Goal: Task Accomplishment & Management: Manage account settings

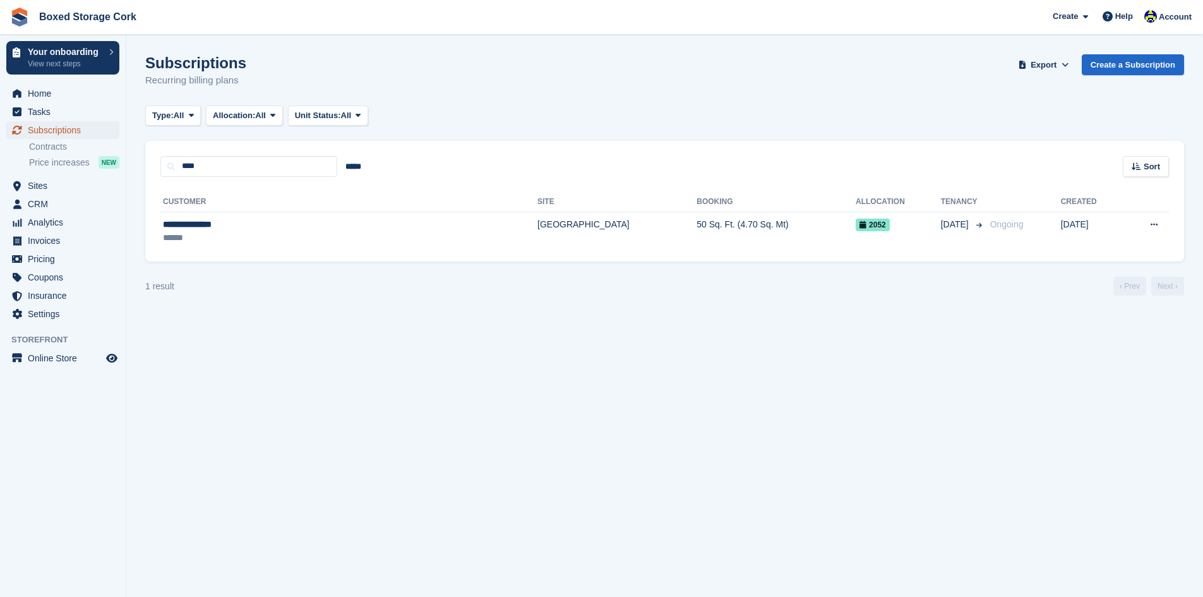
click at [78, 129] on span "Subscriptions" at bounding box center [66, 130] width 76 height 18
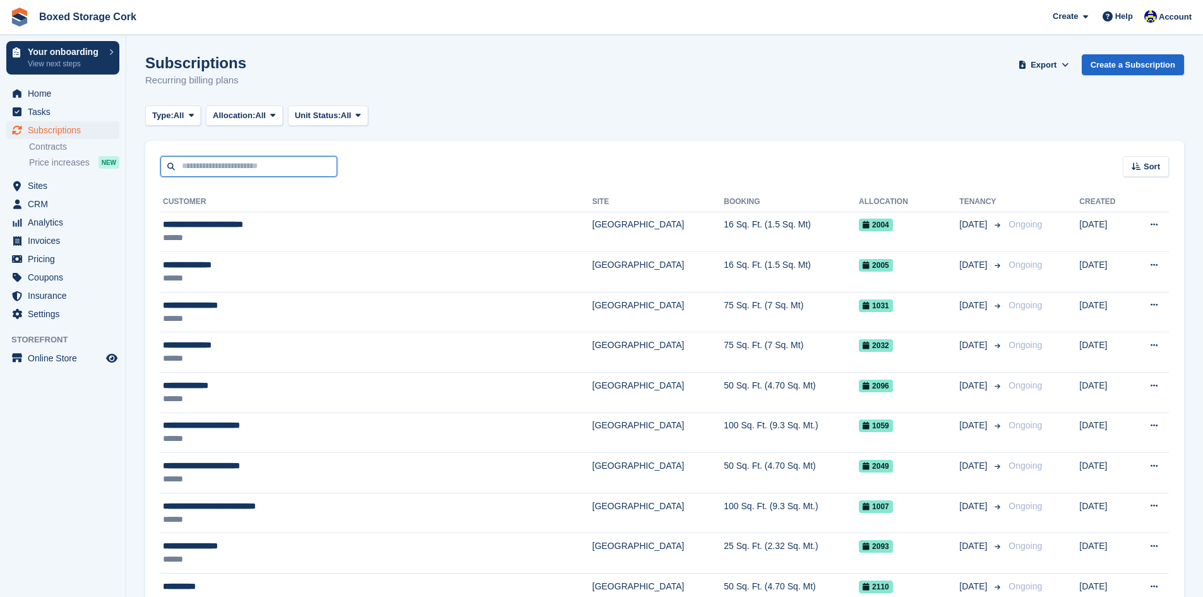
click at [214, 165] on input "text" at bounding box center [248, 166] width 177 height 21
type input "*****"
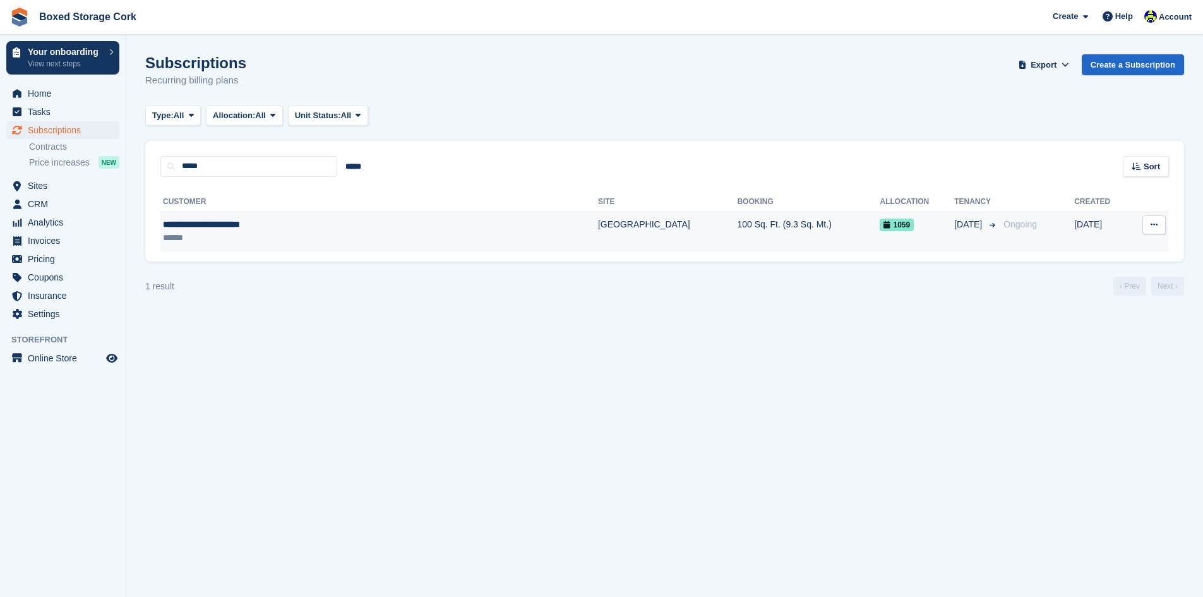
click at [242, 228] on div "**********" at bounding box center [306, 224] width 287 height 13
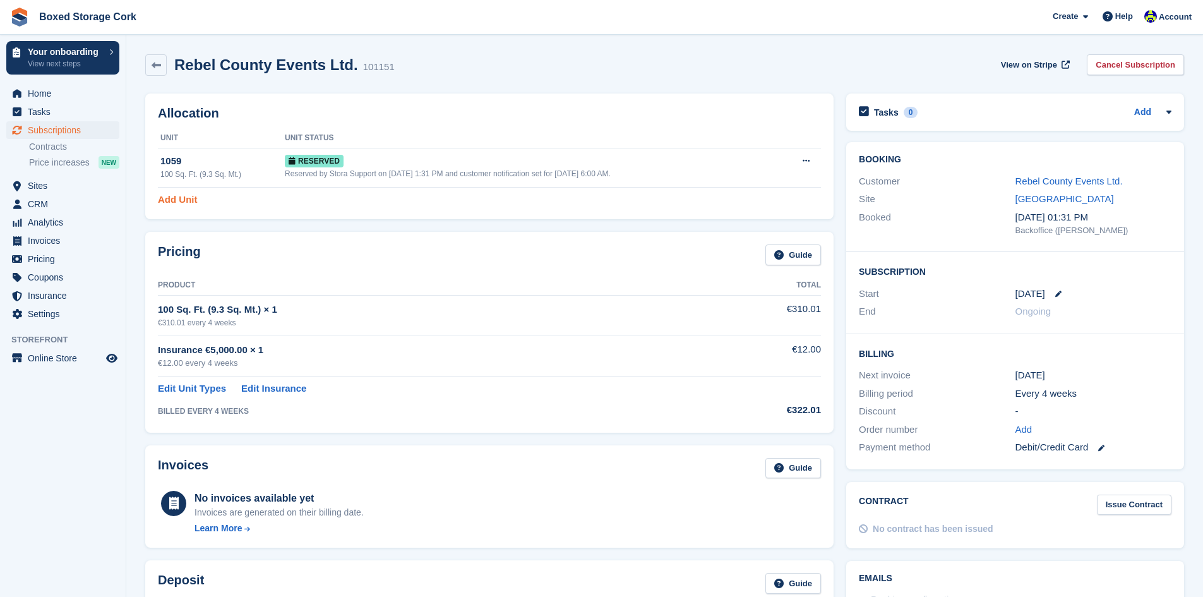
click at [174, 201] on link "Add Unit" at bounding box center [177, 200] width 39 height 15
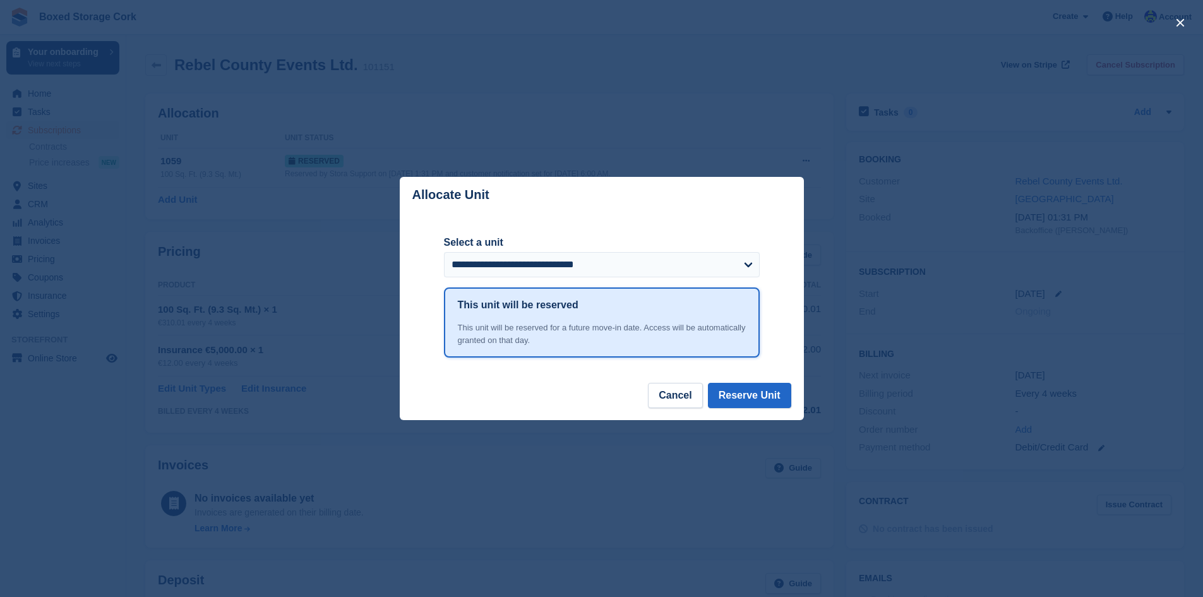
click at [816, 155] on div "close" at bounding box center [601, 298] width 1203 height 597
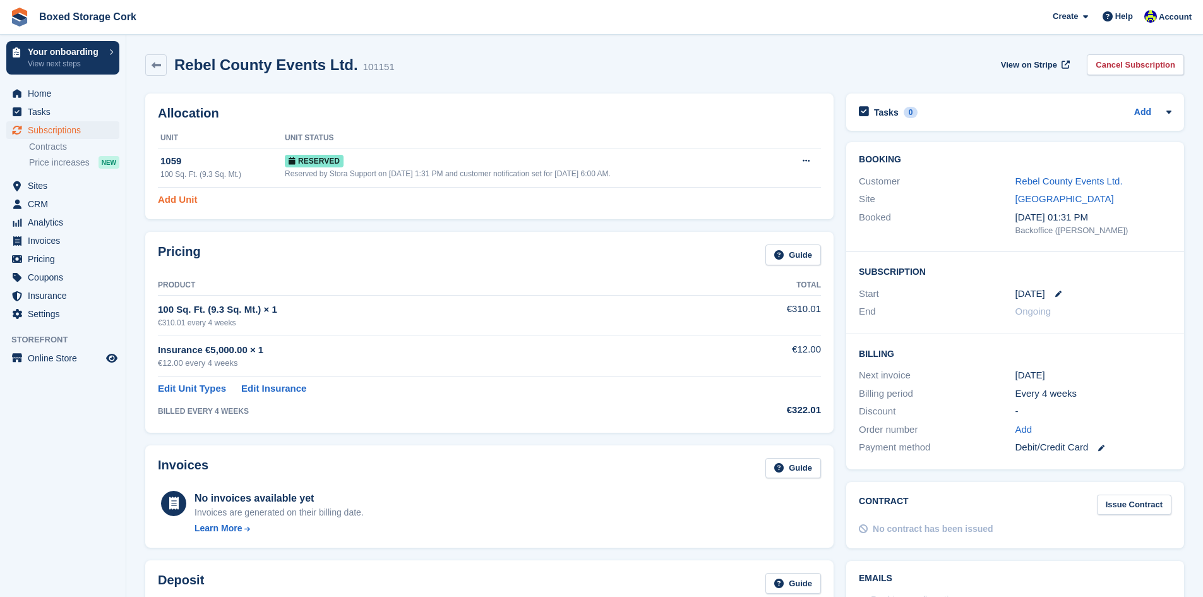
click at [177, 201] on link "Add Unit" at bounding box center [177, 200] width 39 height 15
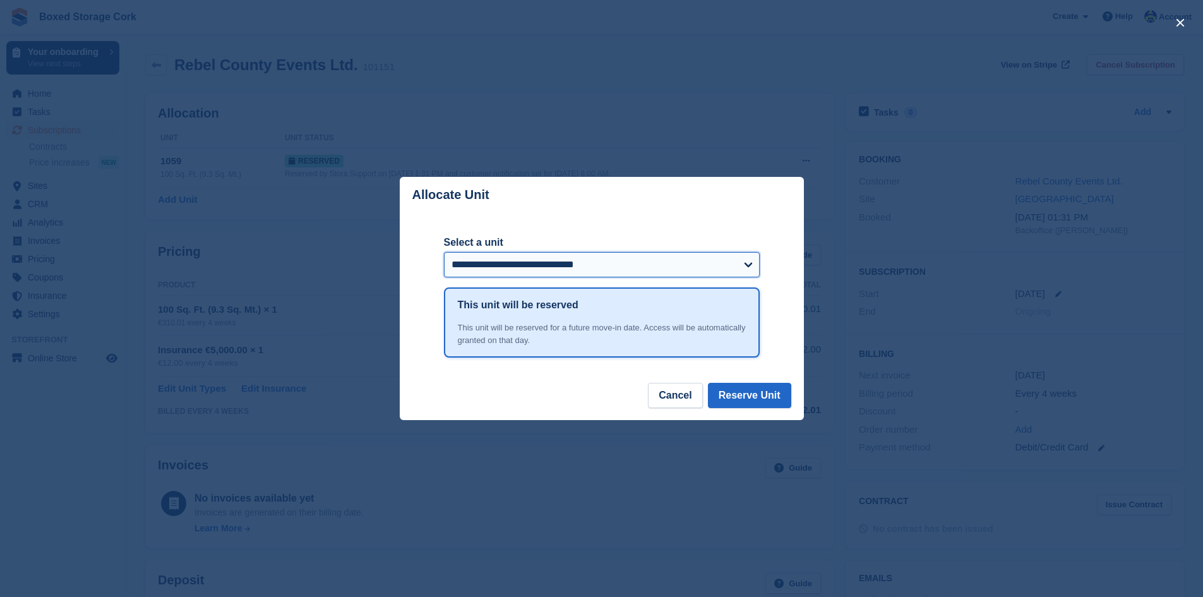
click at [744, 270] on select "**********" at bounding box center [602, 264] width 316 height 25
select select "******"
click at [444, 253] on select "**********" at bounding box center [602, 264] width 316 height 25
click at [738, 394] on button "Reserve Unit" at bounding box center [749, 395] width 83 height 25
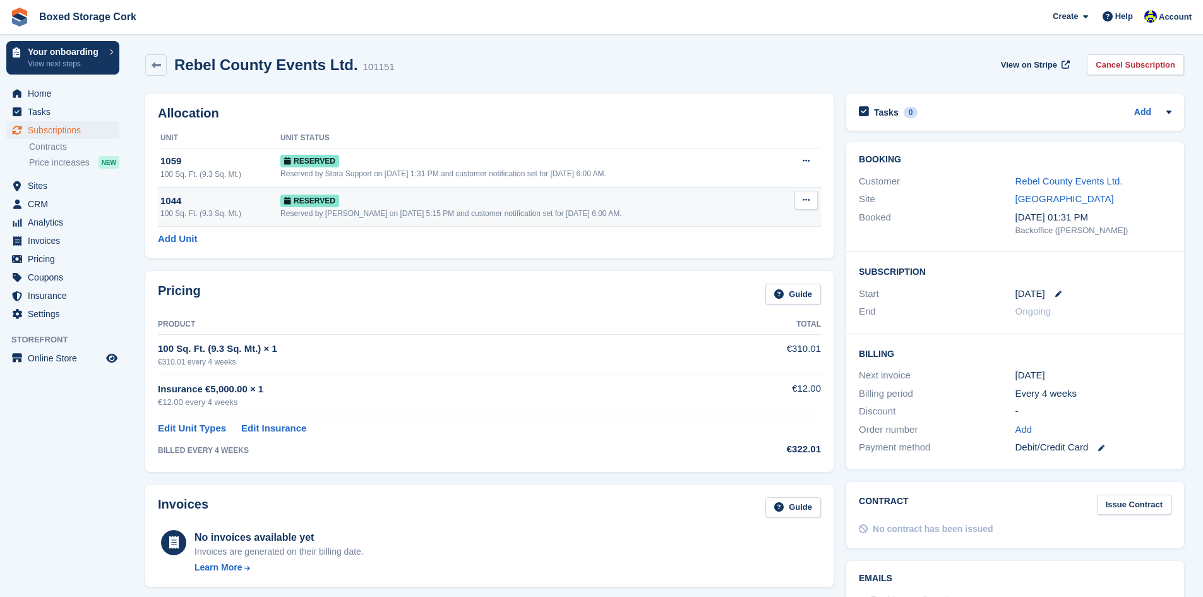
click at [191, 210] on div "100 Sq. Ft. (9.3 Sq. Mt.)" at bounding box center [220, 213] width 120 height 11
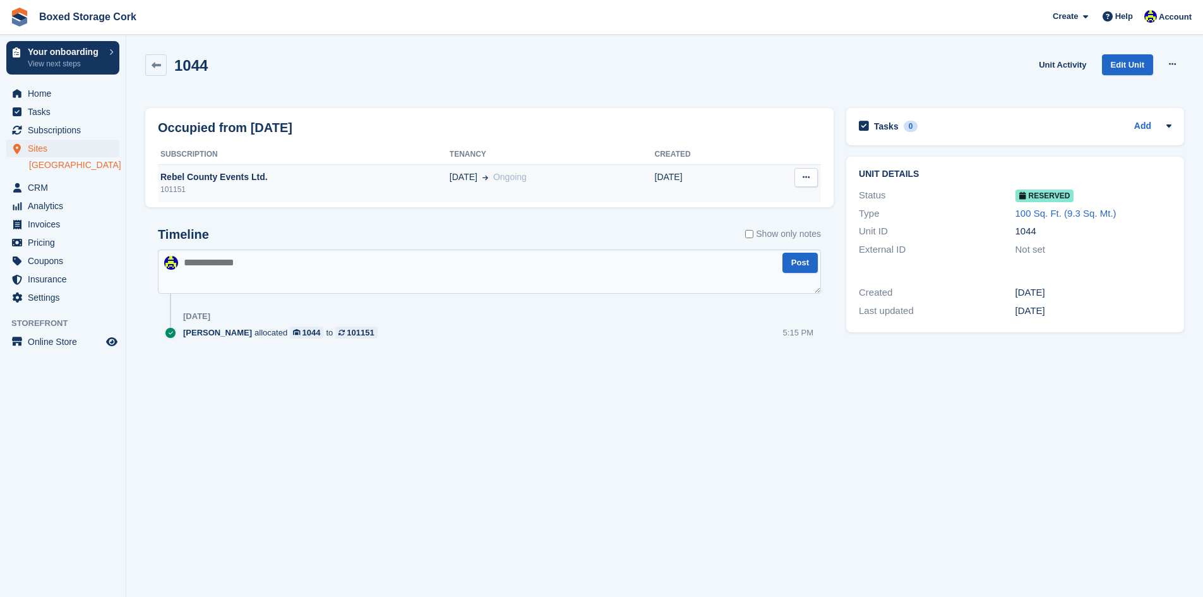
click at [214, 183] on div "Rebel County Events Ltd." at bounding box center [304, 177] width 292 height 13
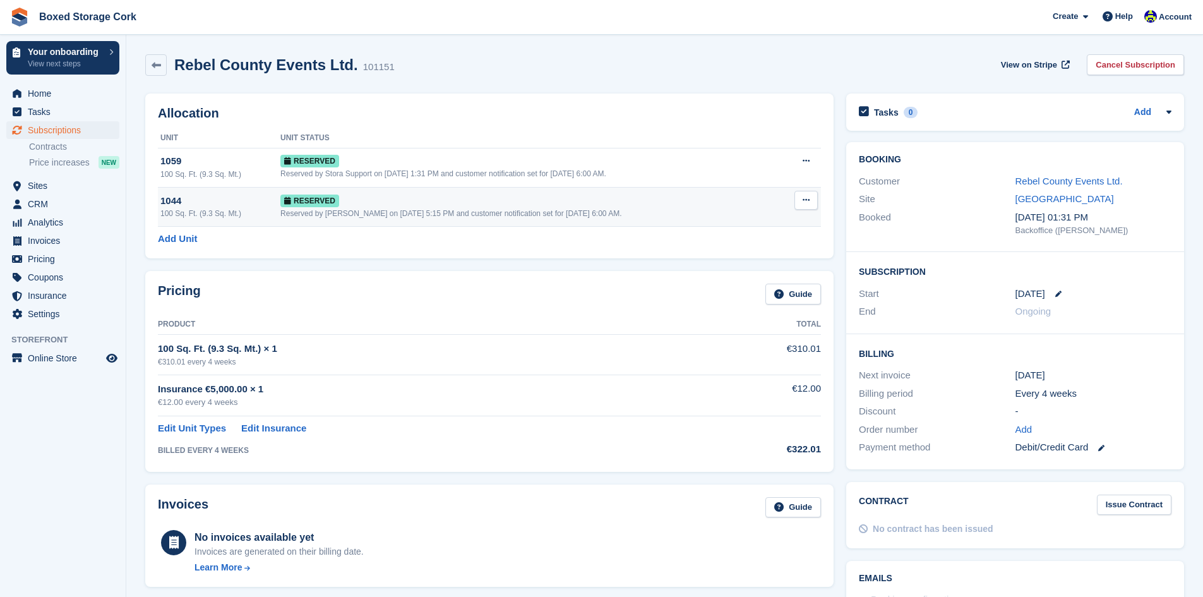
click at [224, 215] on div "100 Sq. Ft. (9.3 Sq. Mt.)" at bounding box center [220, 213] width 120 height 11
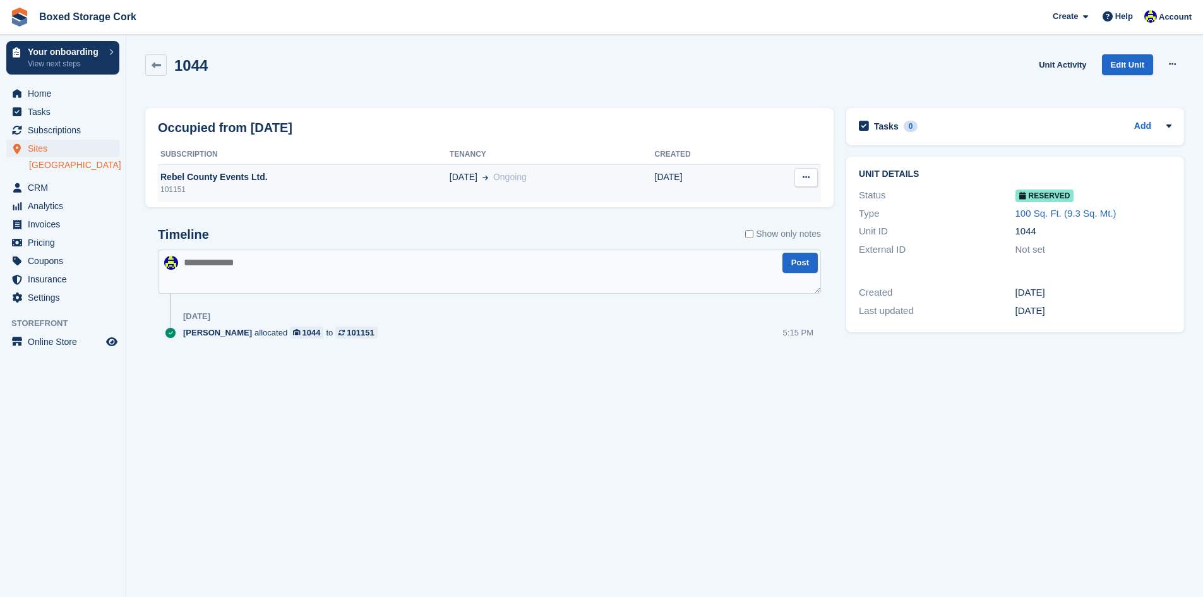
click at [280, 178] on div "Rebel County Events Ltd." at bounding box center [304, 177] width 292 height 13
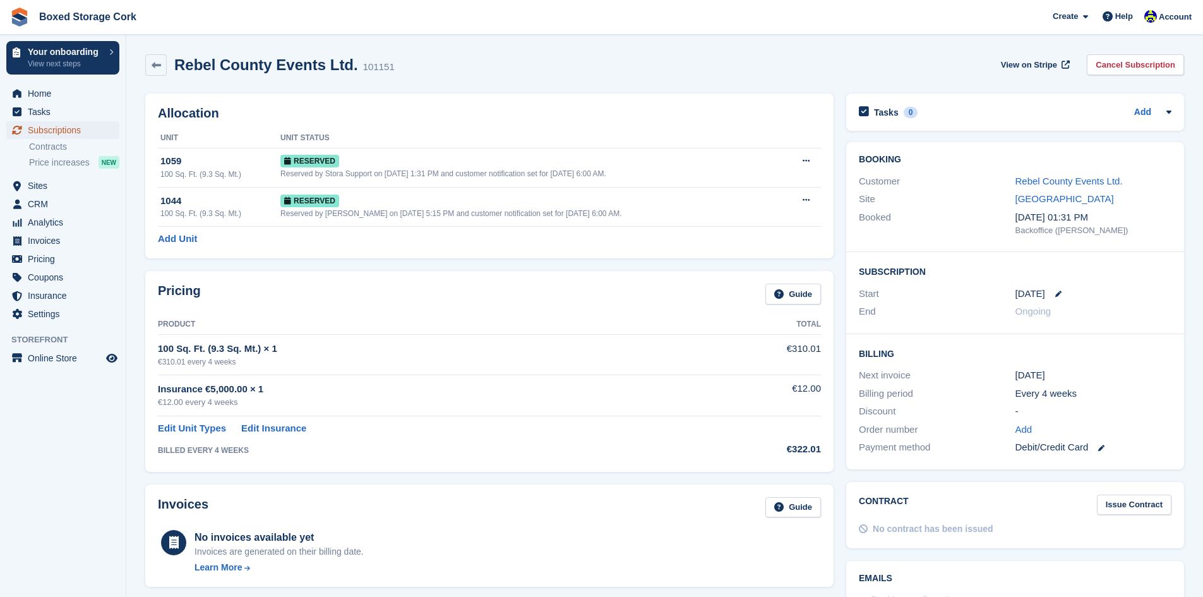
click at [76, 131] on span "Subscriptions" at bounding box center [66, 130] width 76 height 18
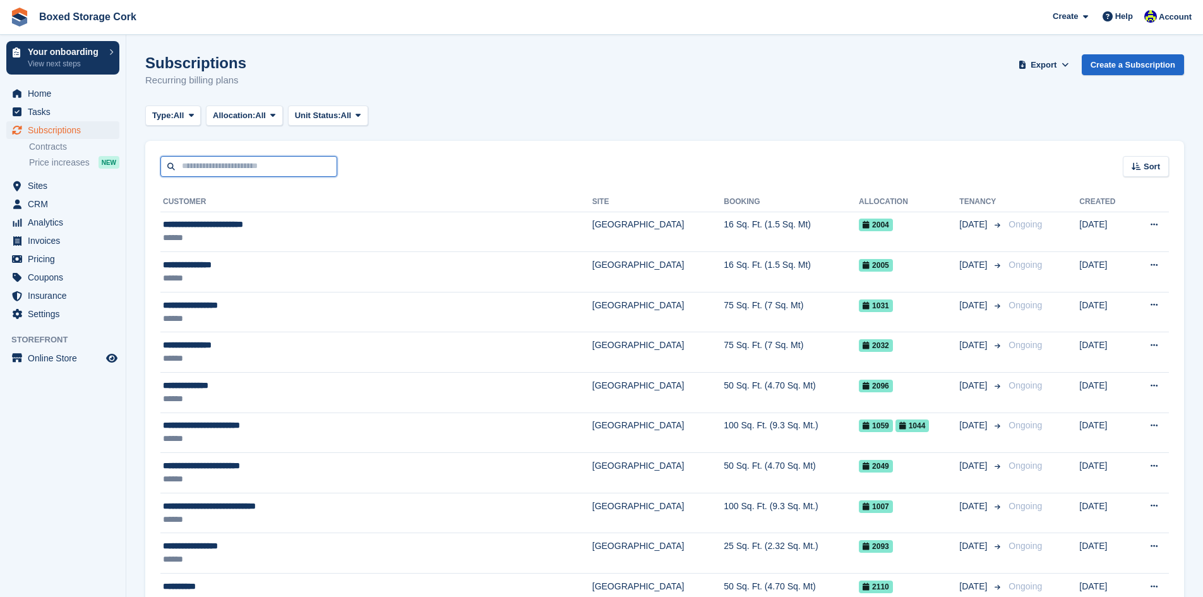
click at [224, 167] on input "text" at bounding box center [248, 166] width 177 height 21
type input "***"
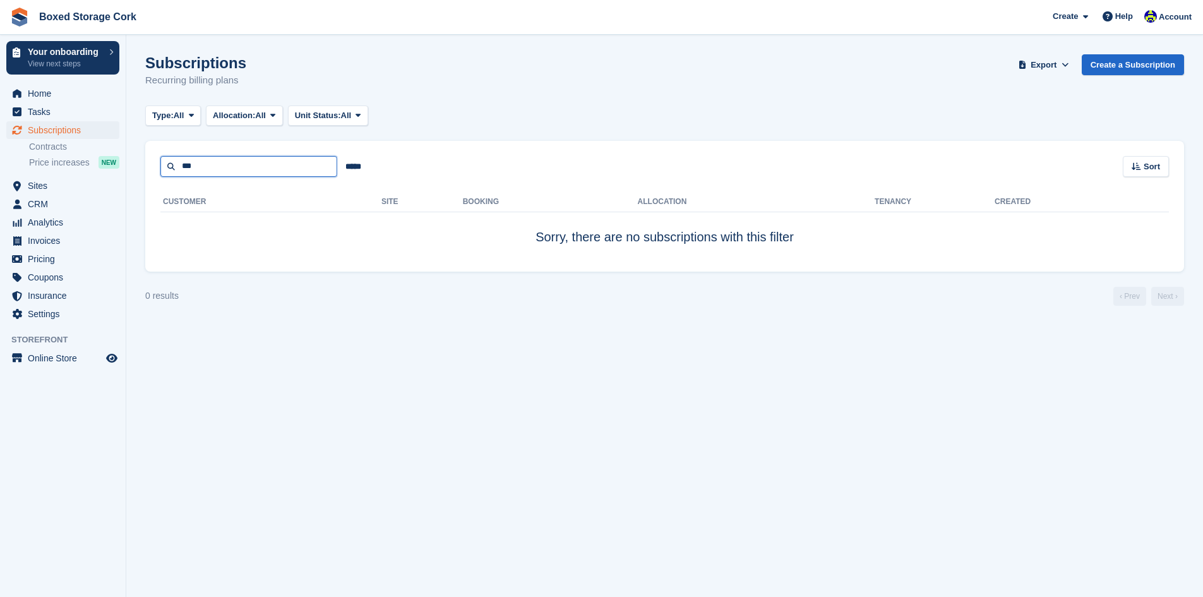
drag, startPoint x: 183, startPoint y: 164, endPoint x: 204, endPoint y: 165, distance: 20.9
click at [204, 165] on input "***" at bounding box center [248, 166] width 177 height 21
type input "***"
click at [63, 135] on span "Subscriptions" at bounding box center [66, 130] width 76 height 18
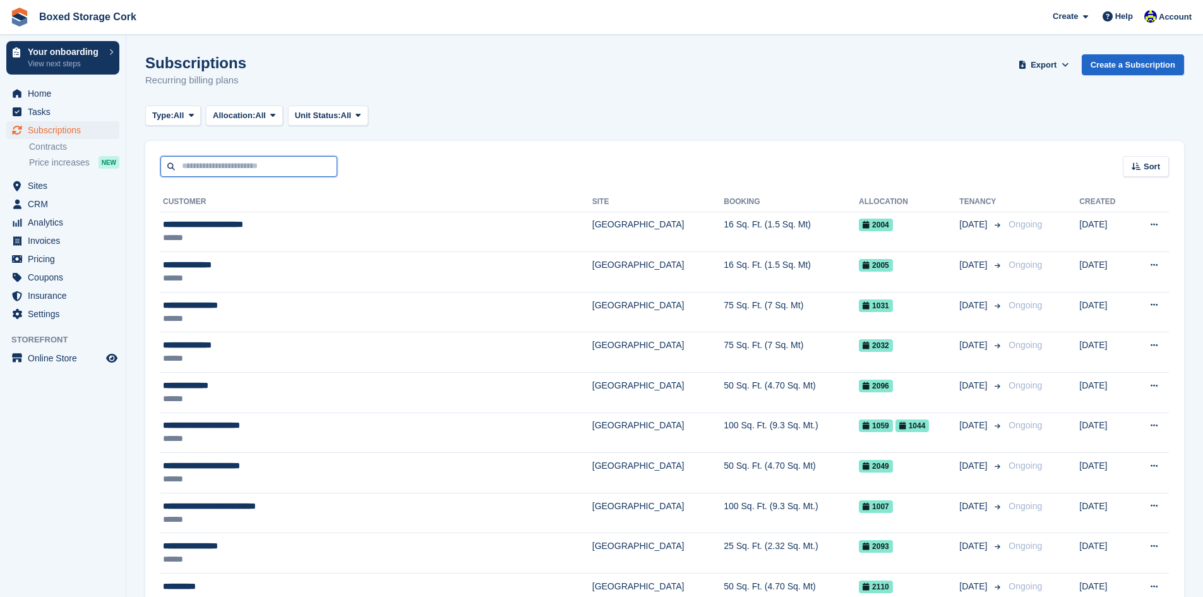
click at [322, 167] on input "text" at bounding box center [248, 166] width 177 height 21
type input "***"
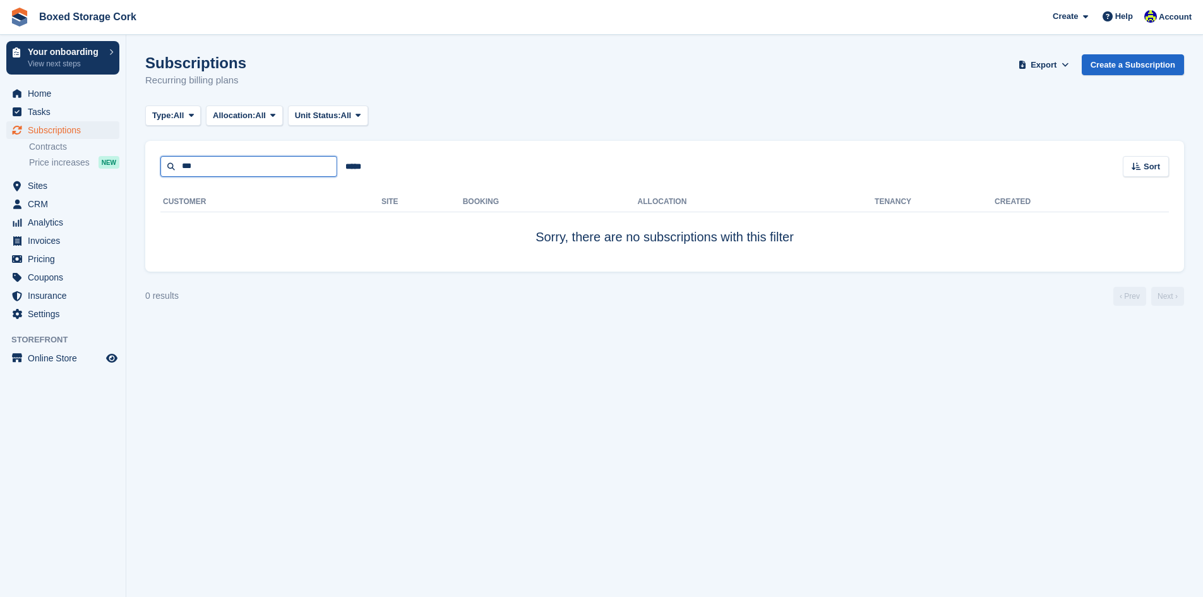
click at [275, 165] on input "***" at bounding box center [248, 166] width 177 height 21
click at [58, 133] on span "Subscriptions" at bounding box center [66, 130] width 76 height 18
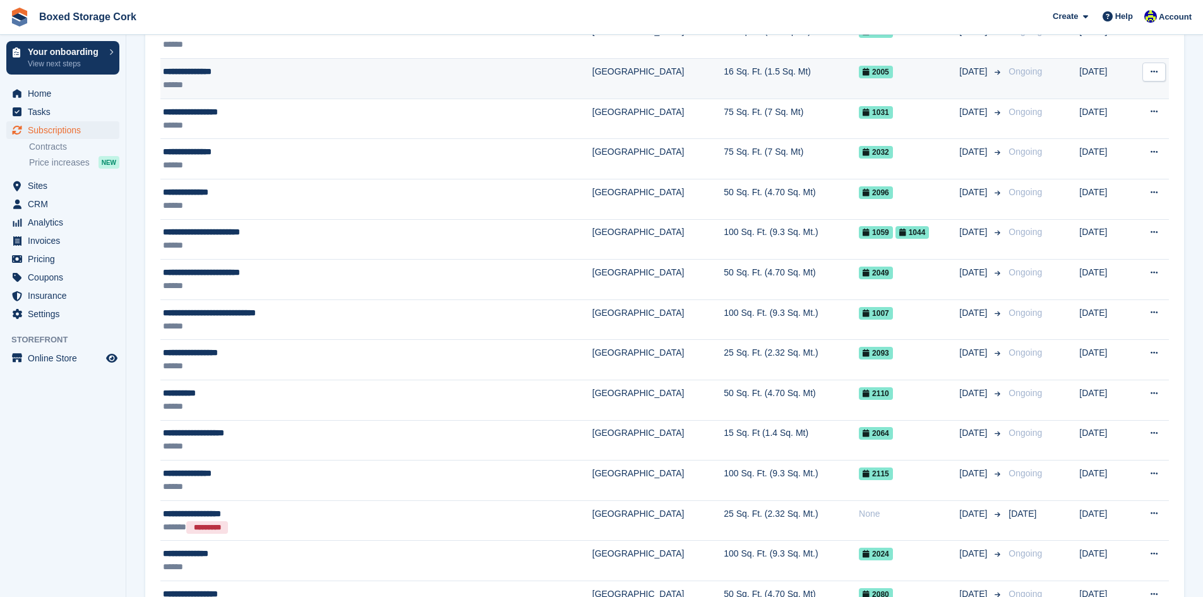
scroll to position [253, 0]
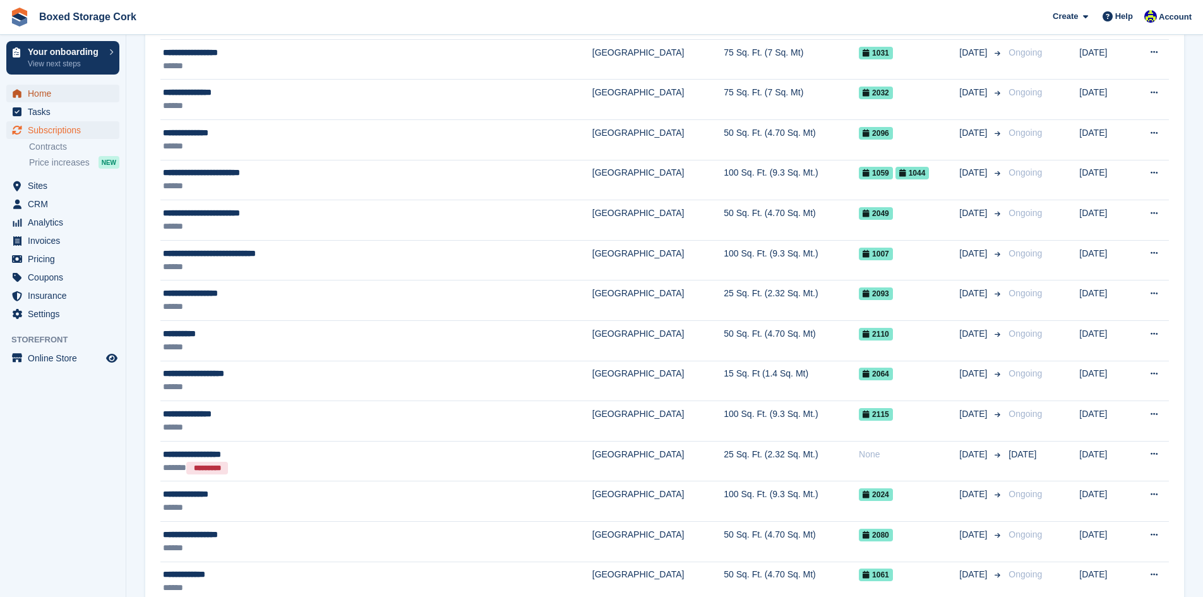
click at [47, 93] on span "Home" at bounding box center [66, 94] width 76 height 18
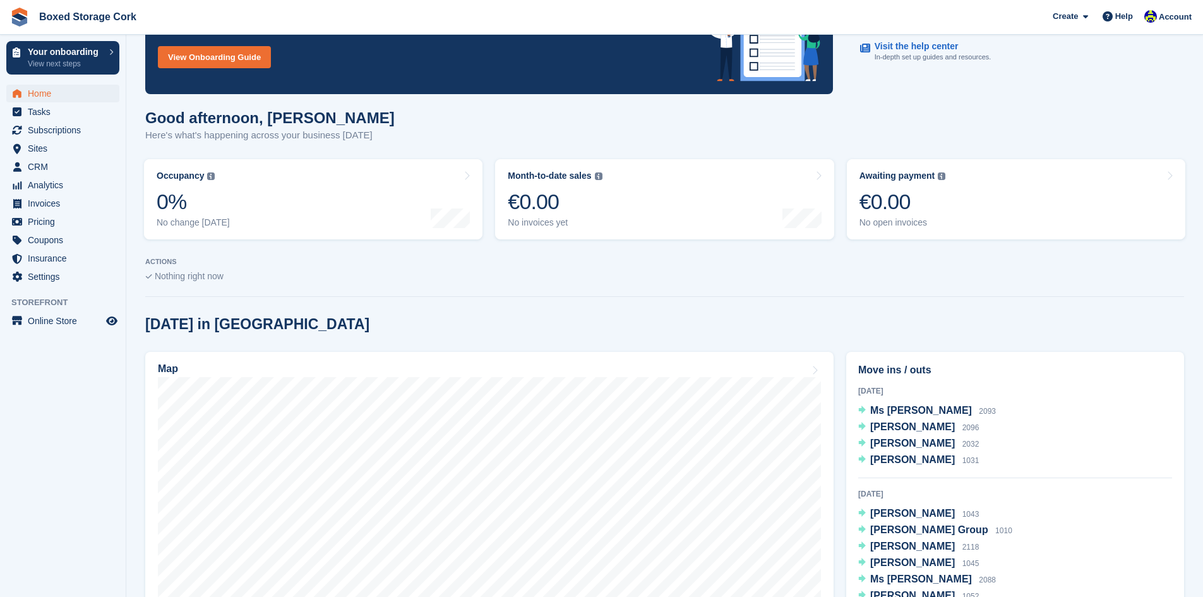
scroll to position [253, 0]
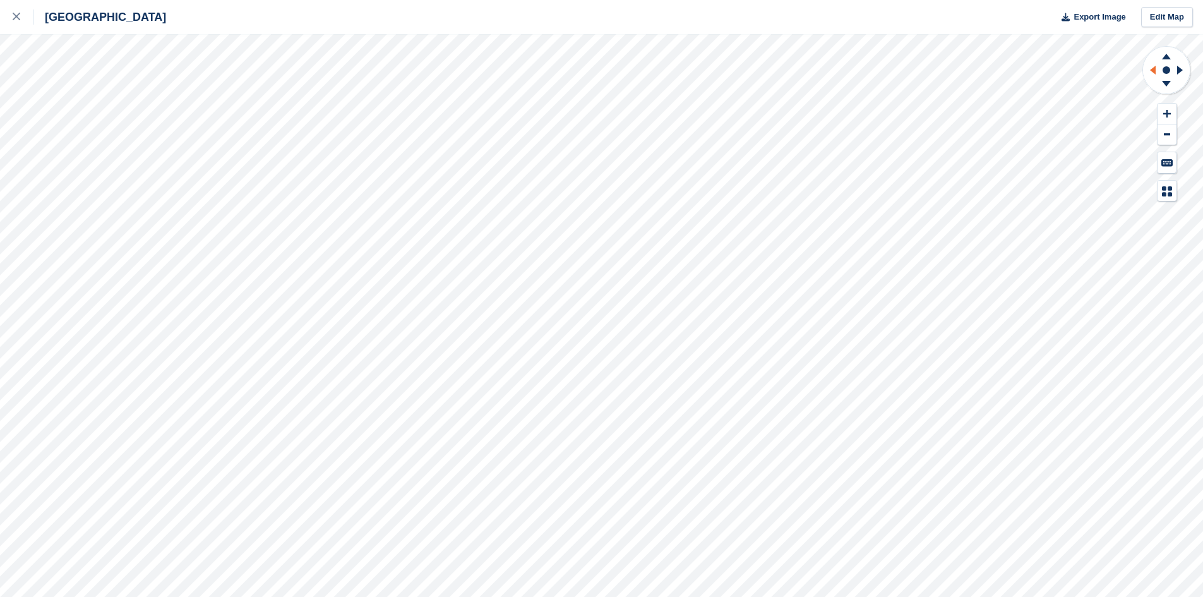
click at [1150, 64] on icon at bounding box center [1151, 70] width 16 height 33
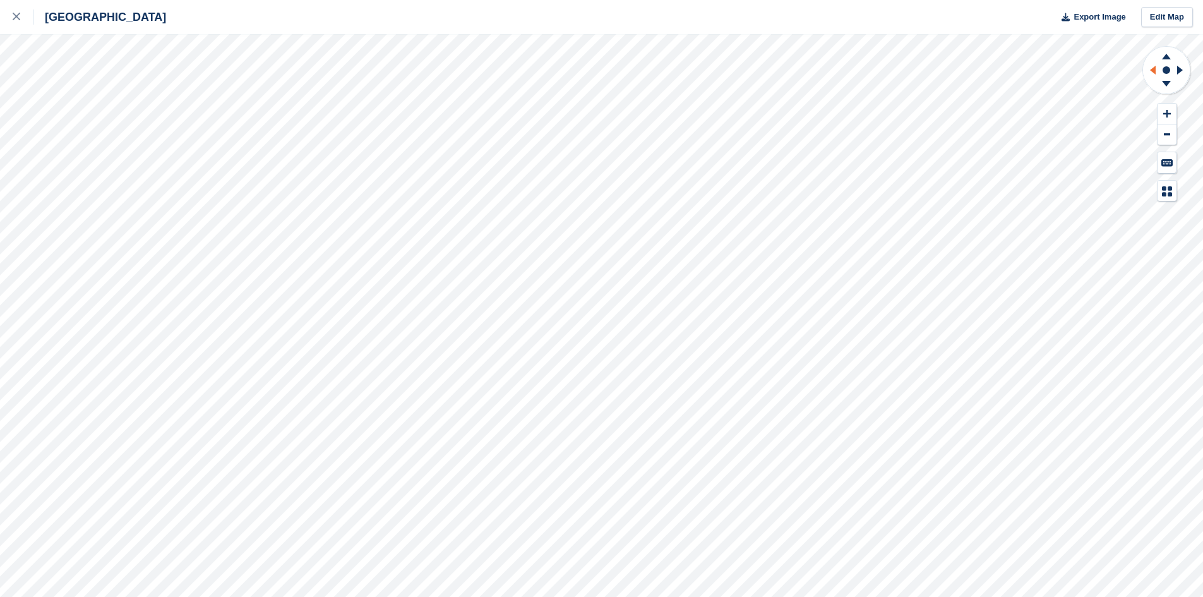
click at [1150, 64] on icon at bounding box center [1151, 70] width 16 height 33
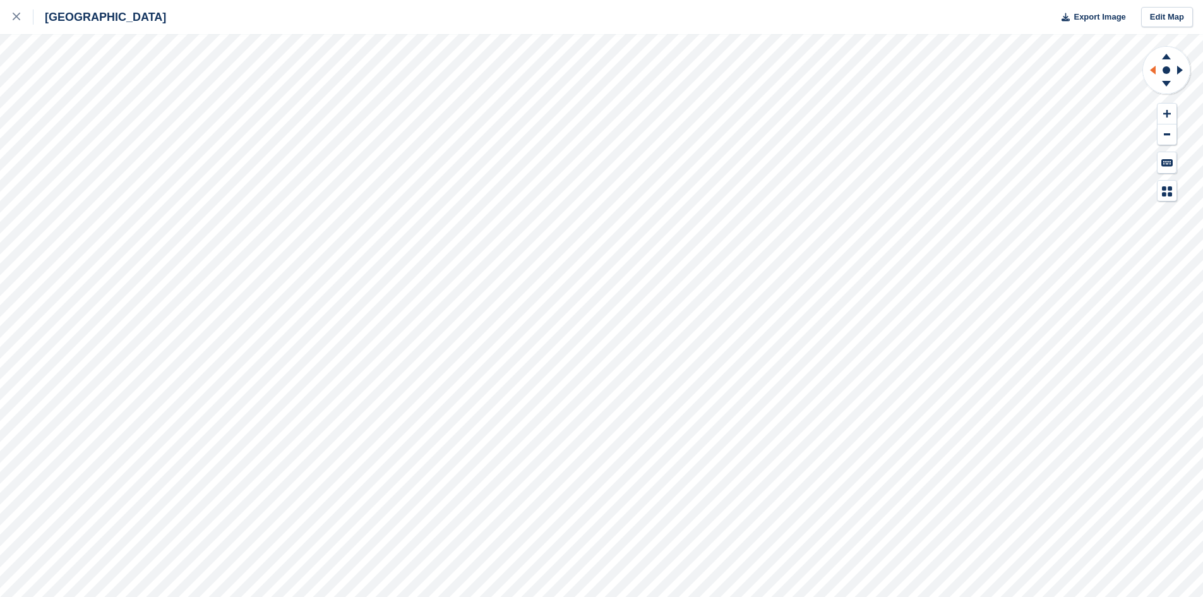
click at [1150, 64] on icon at bounding box center [1151, 70] width 16 height 33
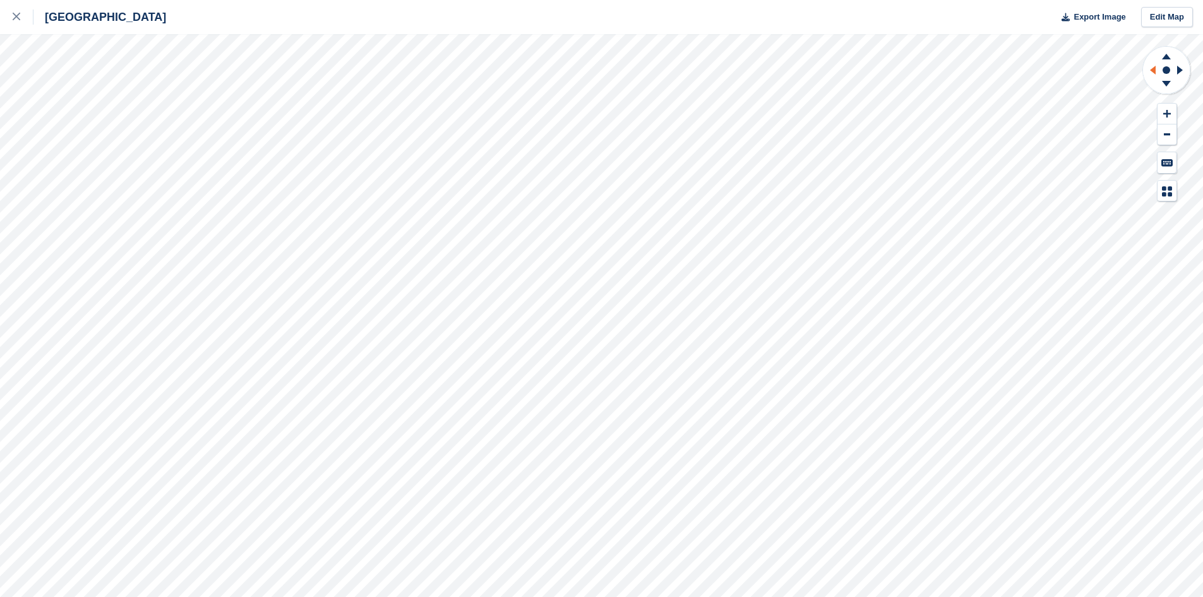
click at [1150, 64] on icon at bounding box center [1151, 70] width 16 height 33
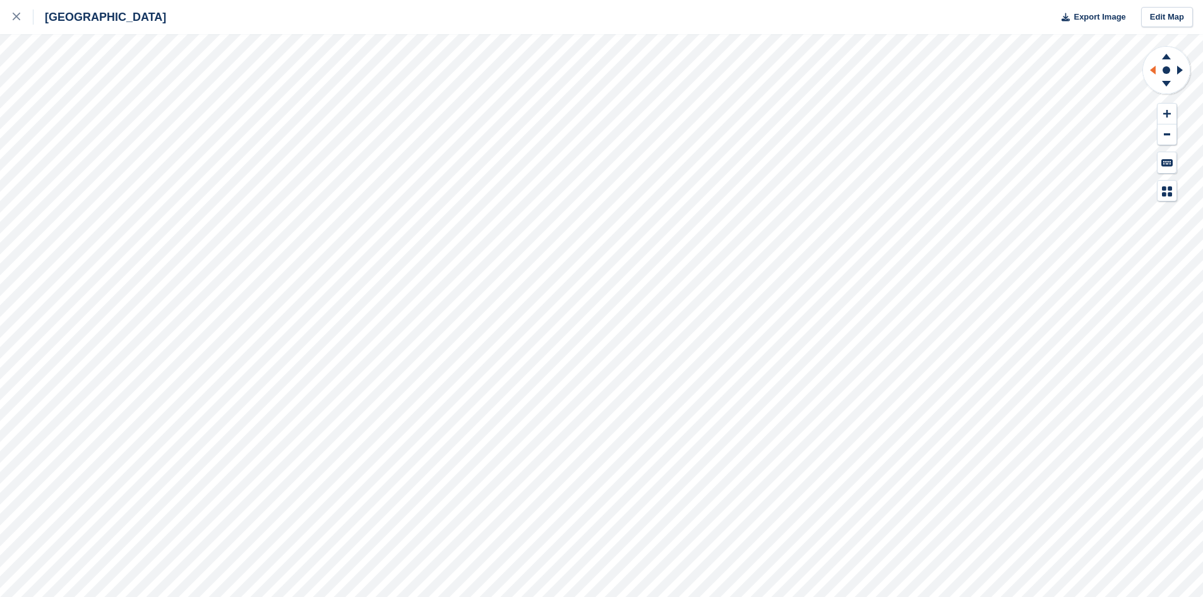
click at [1150, 64] on icon at bounding box center [1151, 70] width 16 height 33
click at [1150, 69] on icon at bounding box center [1151, 70] width 16 height 33
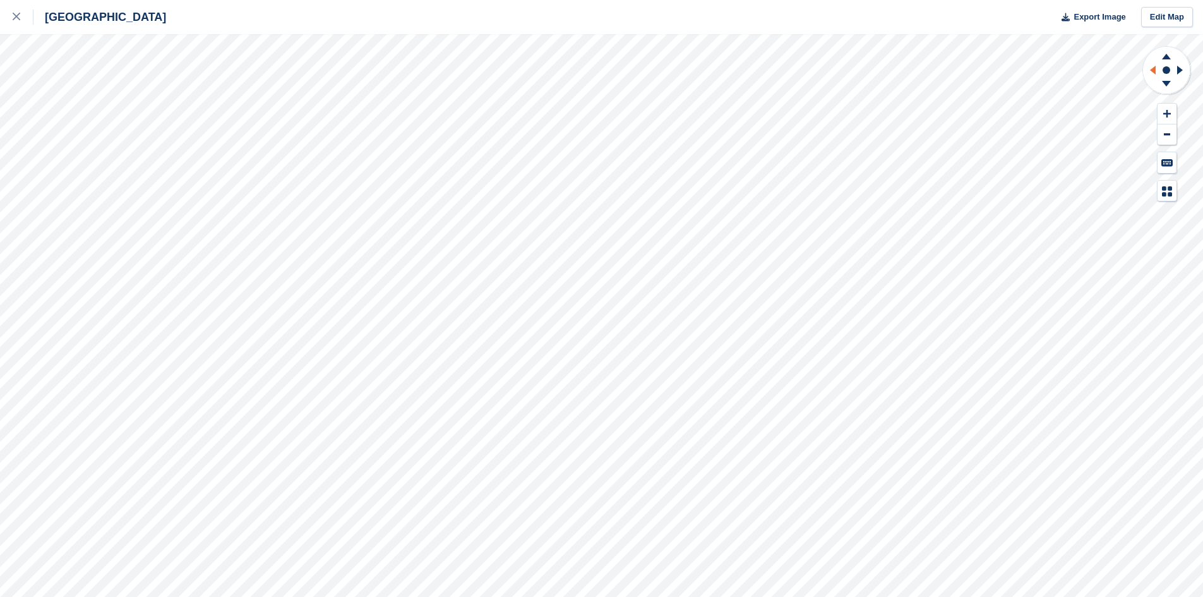
click at [1150, 69] on icon at bounding box center [1151, 70] width 16 height 33
click at [1167, 59] on icon at bounding box center [1166, 57] width 9 height 6
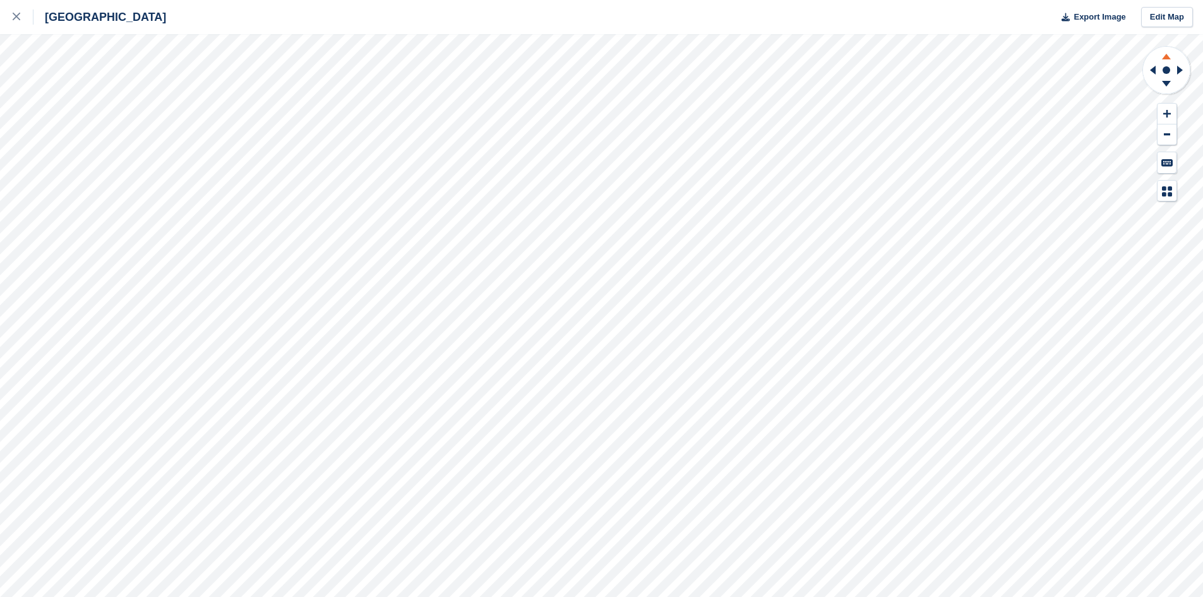
click at [1167, 59] on icon at bounding box center [1166, 57] width 9 height 6
click at [1165, 85] on icon at bounding box center [1166, 86] width 33 height 16
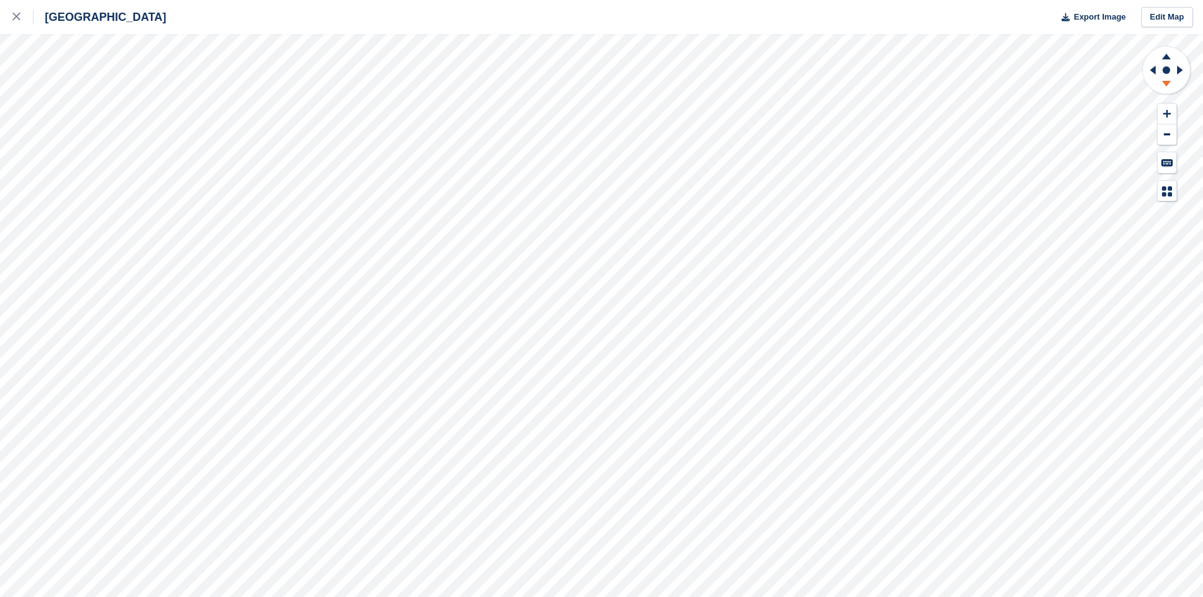
click at [1165, 85] on icon at bounding box center [1166, 86] width 33 height 16
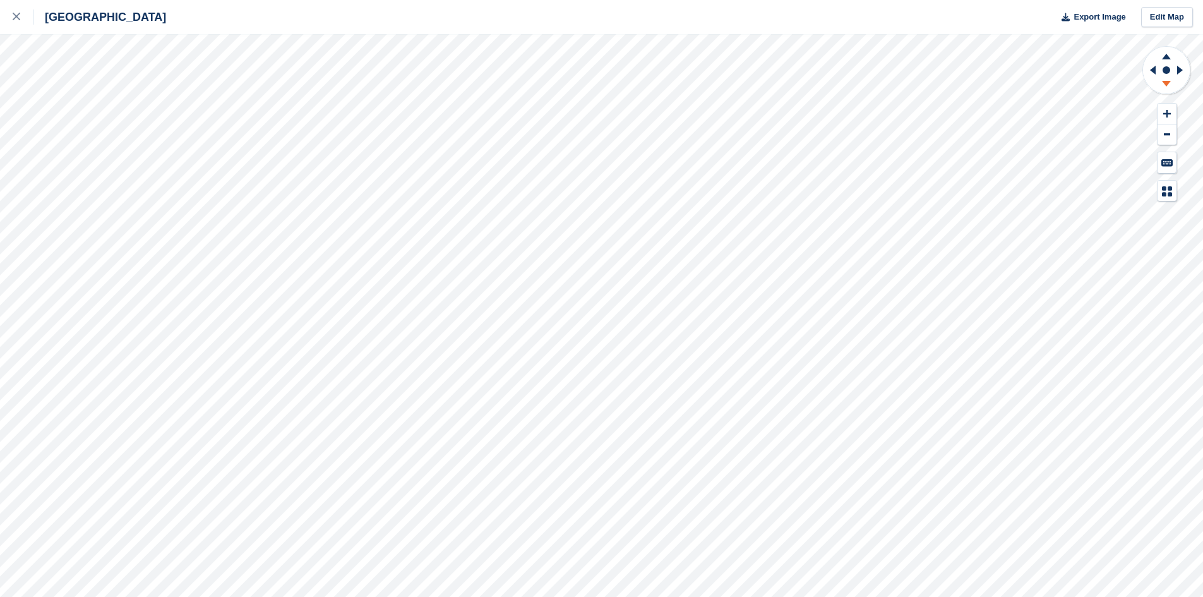
click at [1165, 85] on icon at bounding box center [1166, 86] width 33 height 16
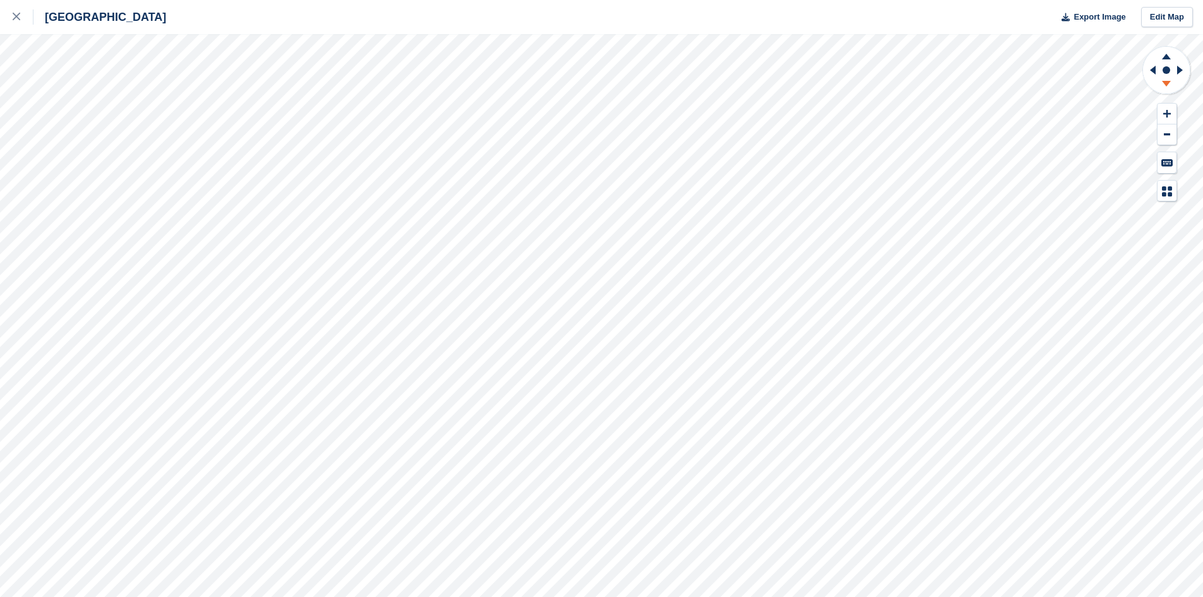
click at [1165, 85] on icon at bounding box center [1166, 86] width 33 height 16
click at [1152, 72] on icon at bounding box center [1151, 70] width 16 height 33
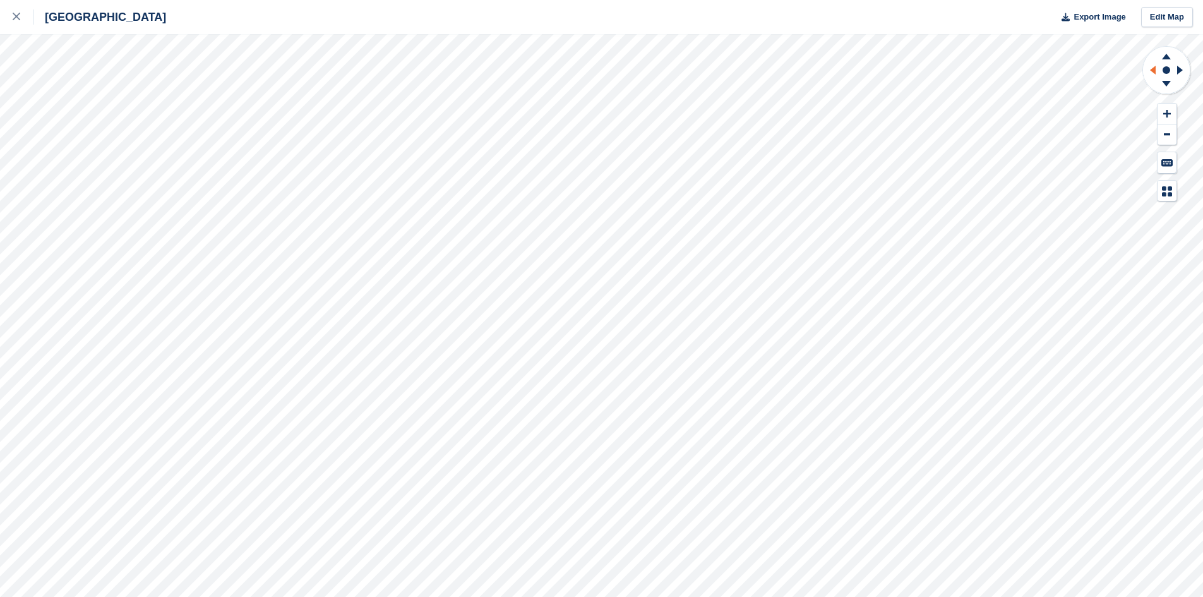
click at [1152, 72] on icon at bounding box center [1151, 70] width 16 height 33
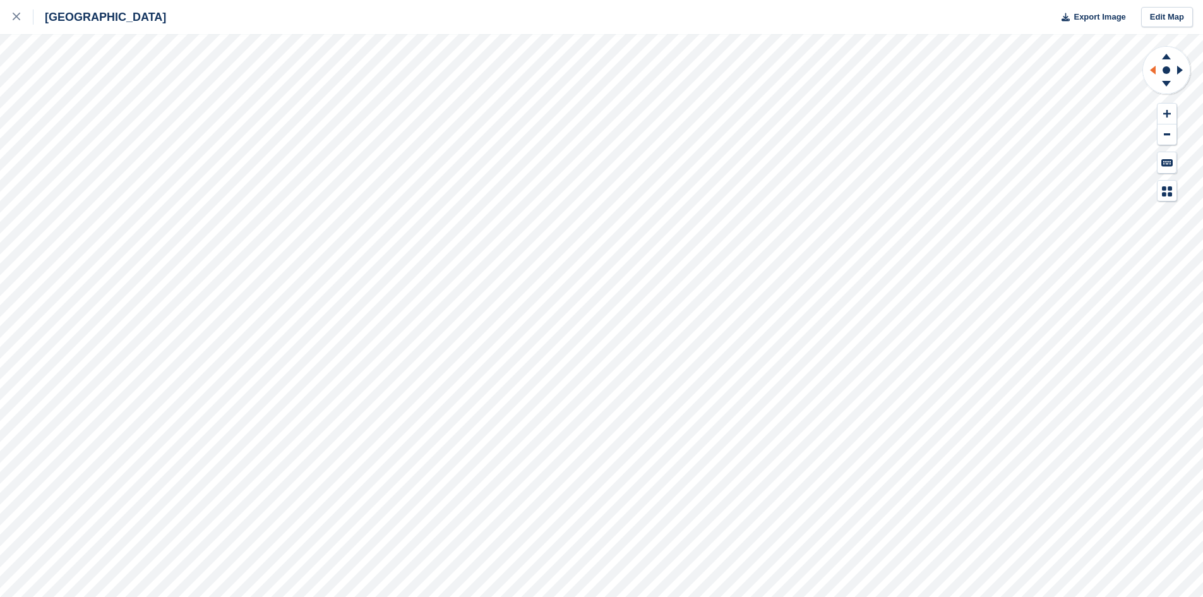
click at [1152, 72] on icon at bounding box center [1151, 70] width 16 height 33
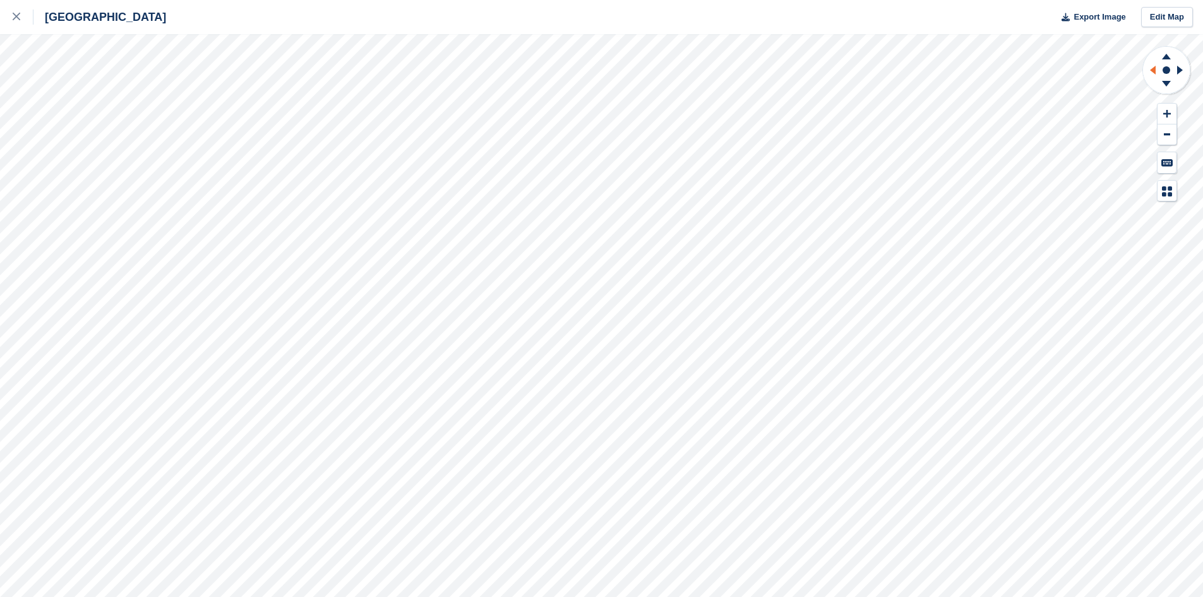
click at [1152, 72] on icon at bounding box center [1151, 70] width 16 height 33
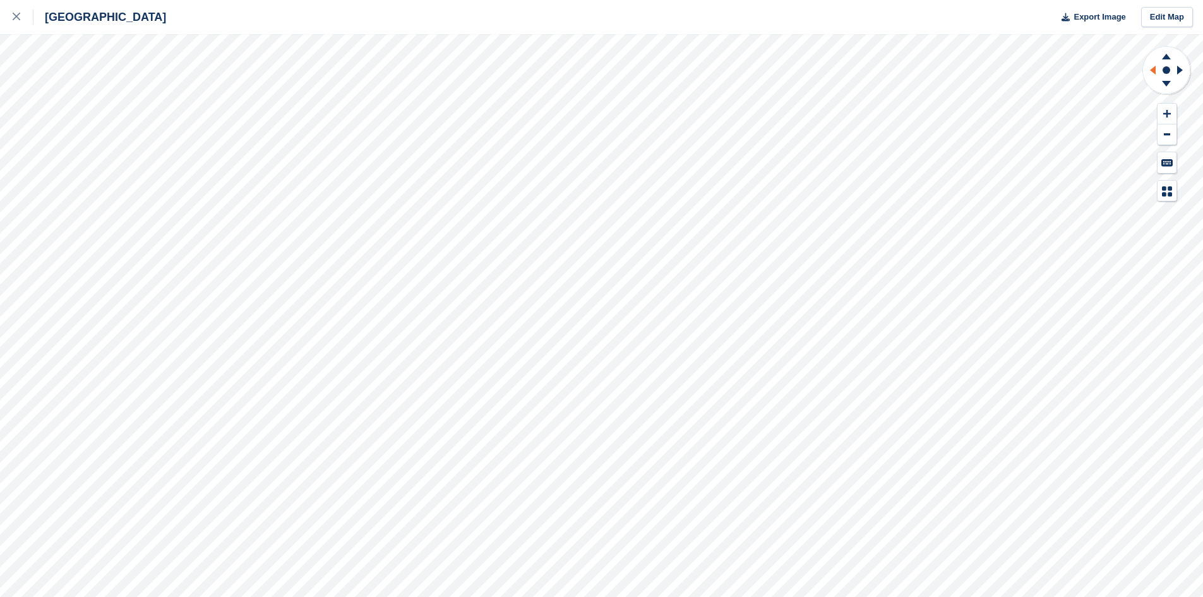
click at [1152, 72] on icon at bounding box center [1151, 70] width 16 height 33
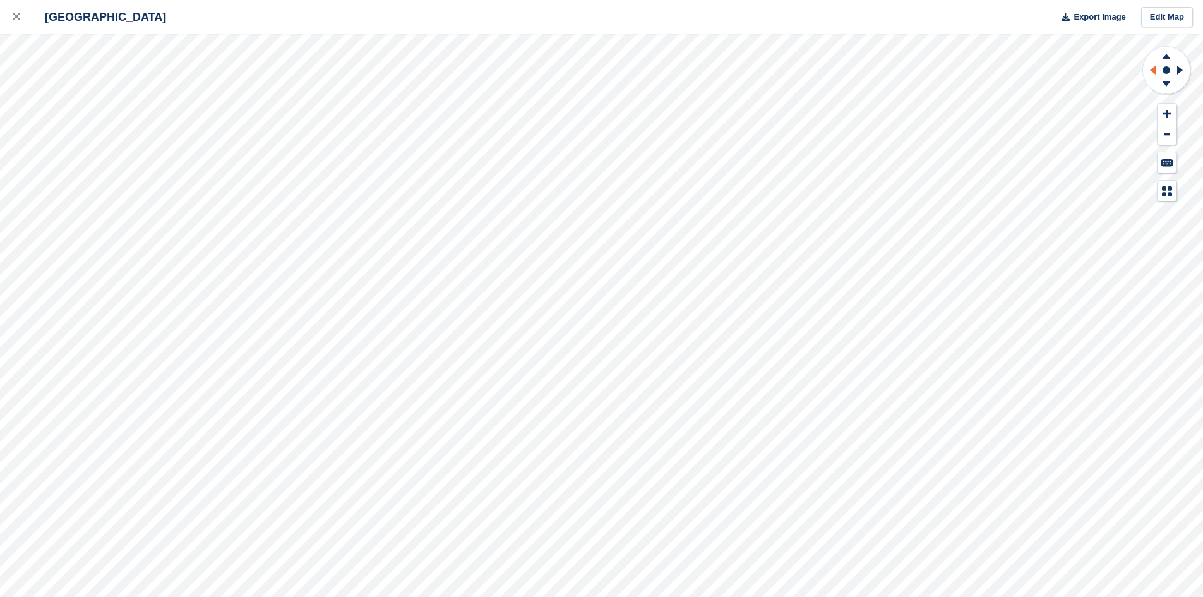
click at [1152, 72] on icon at bounding box center [1151, 70] width 16 height 33
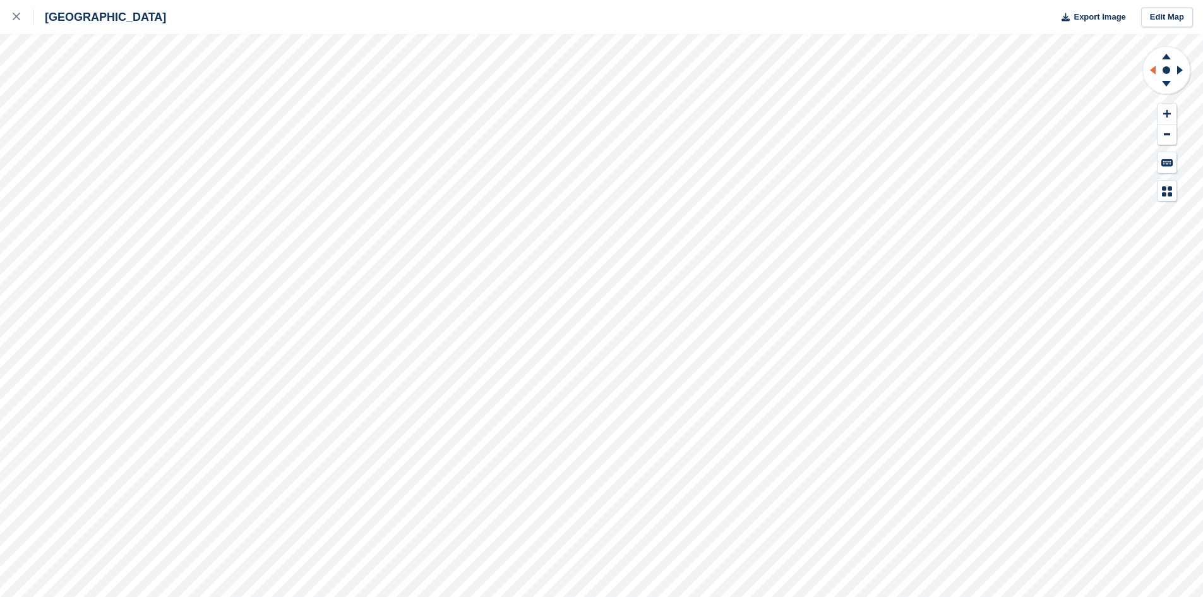
click at [1152, 72] on icon at bounding box center [1151, 70] width 16 height 33
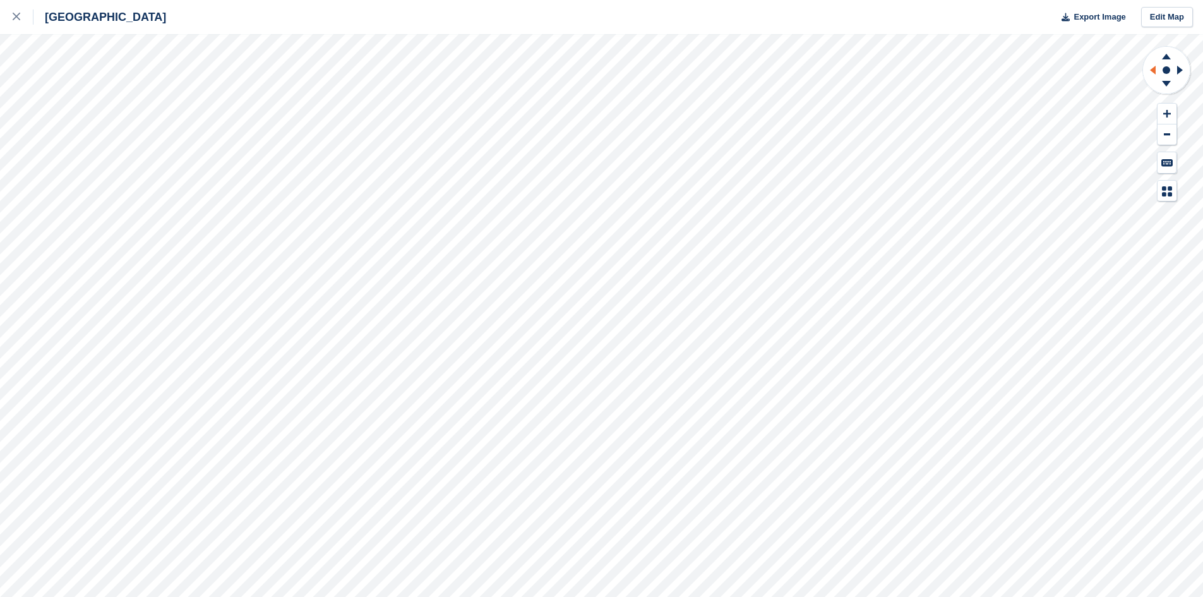
click at [1152, 72] on icon at bounding box center [1151, 70] width 16 height 33
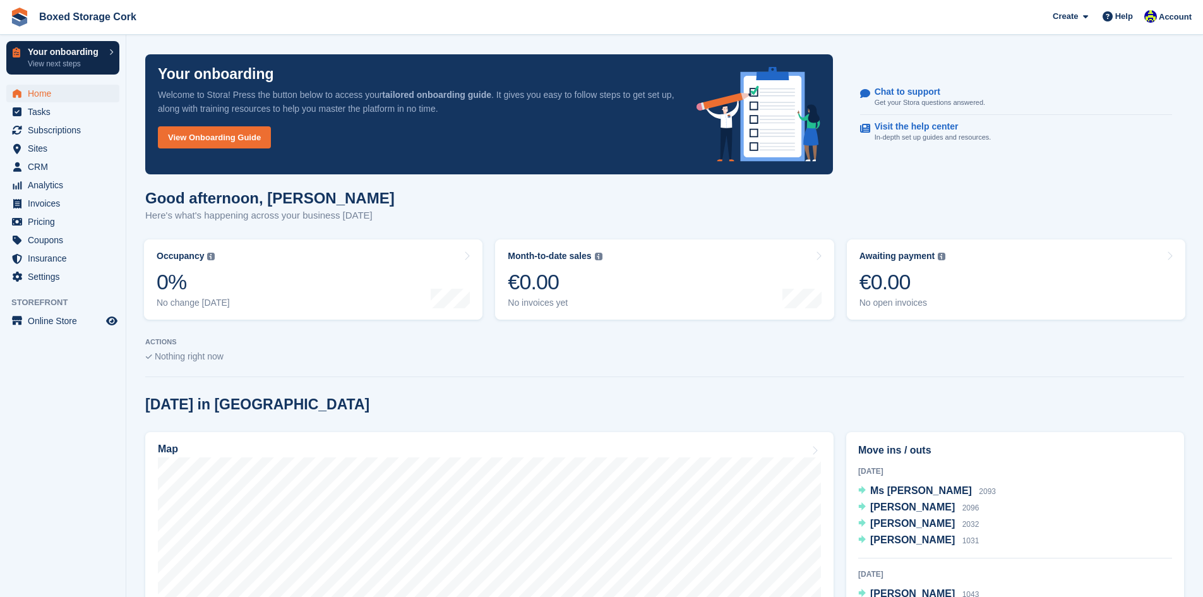
scroll to position [253, 0]
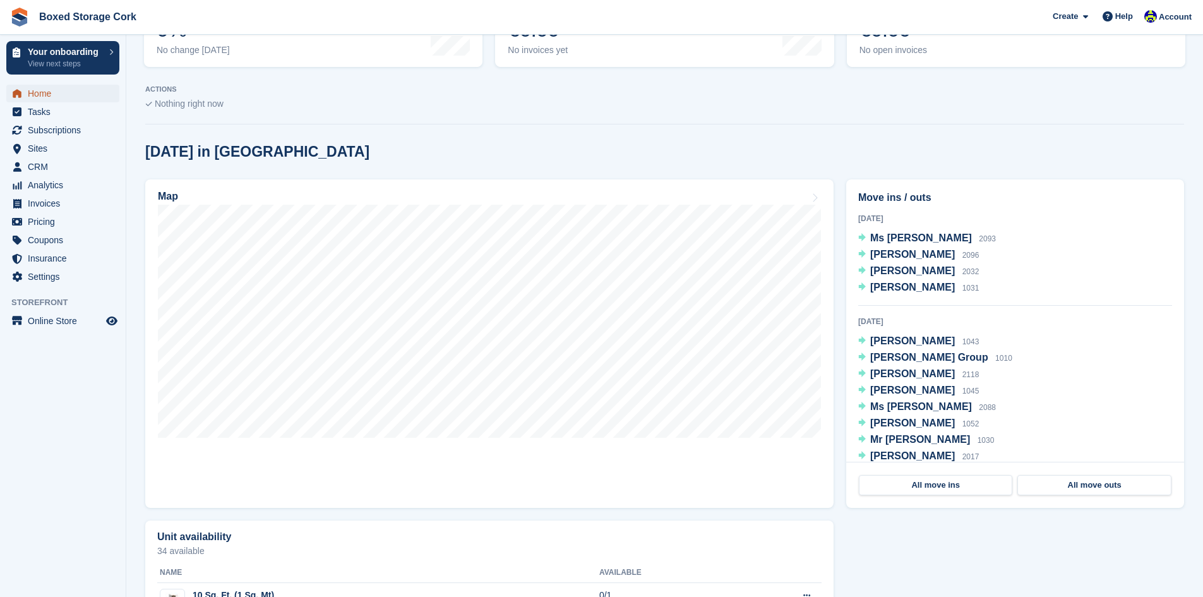
click at [45, 92] on span "Home" at bounding box center [66, 94] width 76 height 18
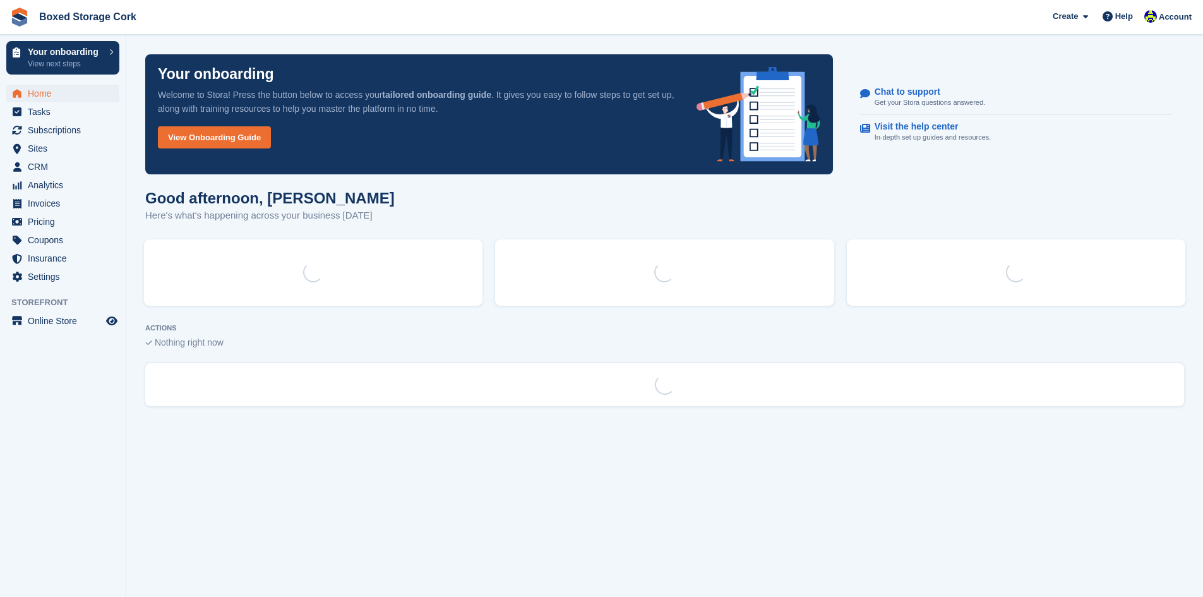
scroll to position [0, 0]
